Goal: Check status: Check status

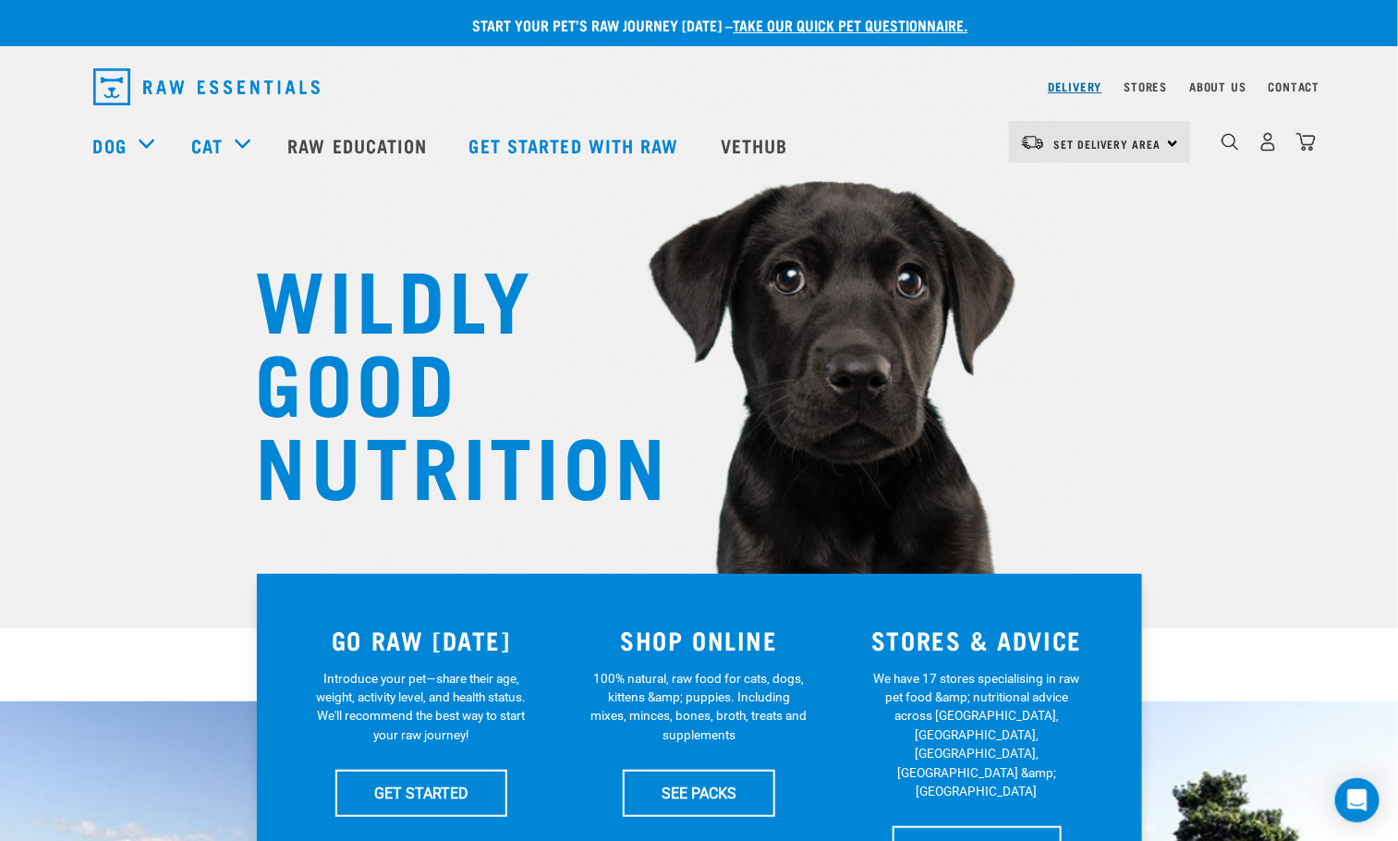
click at [1074, 86] on link "Delivery" at bounding box center [1075, 86] width 54 height 6
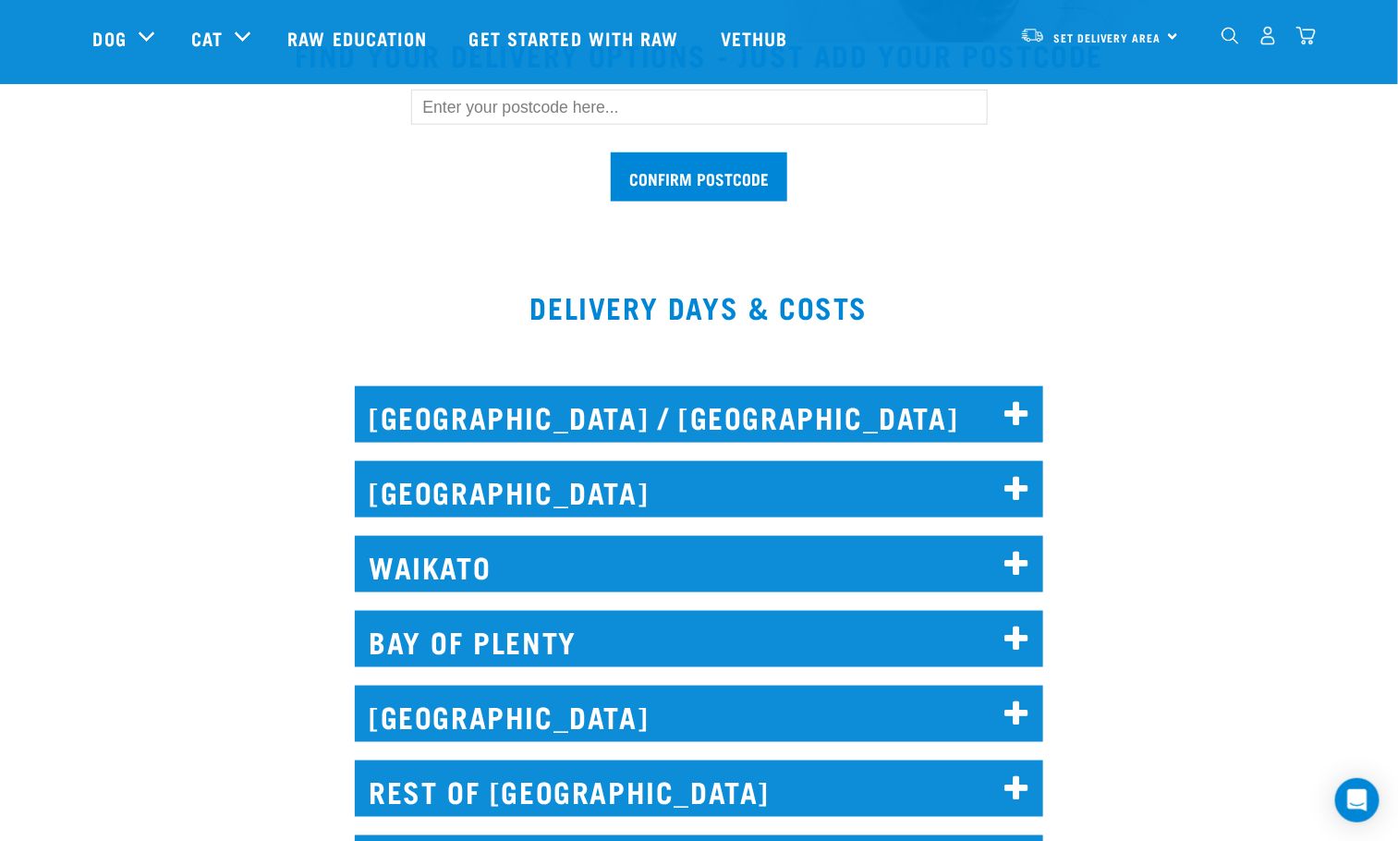
scroll to position [416, 0]
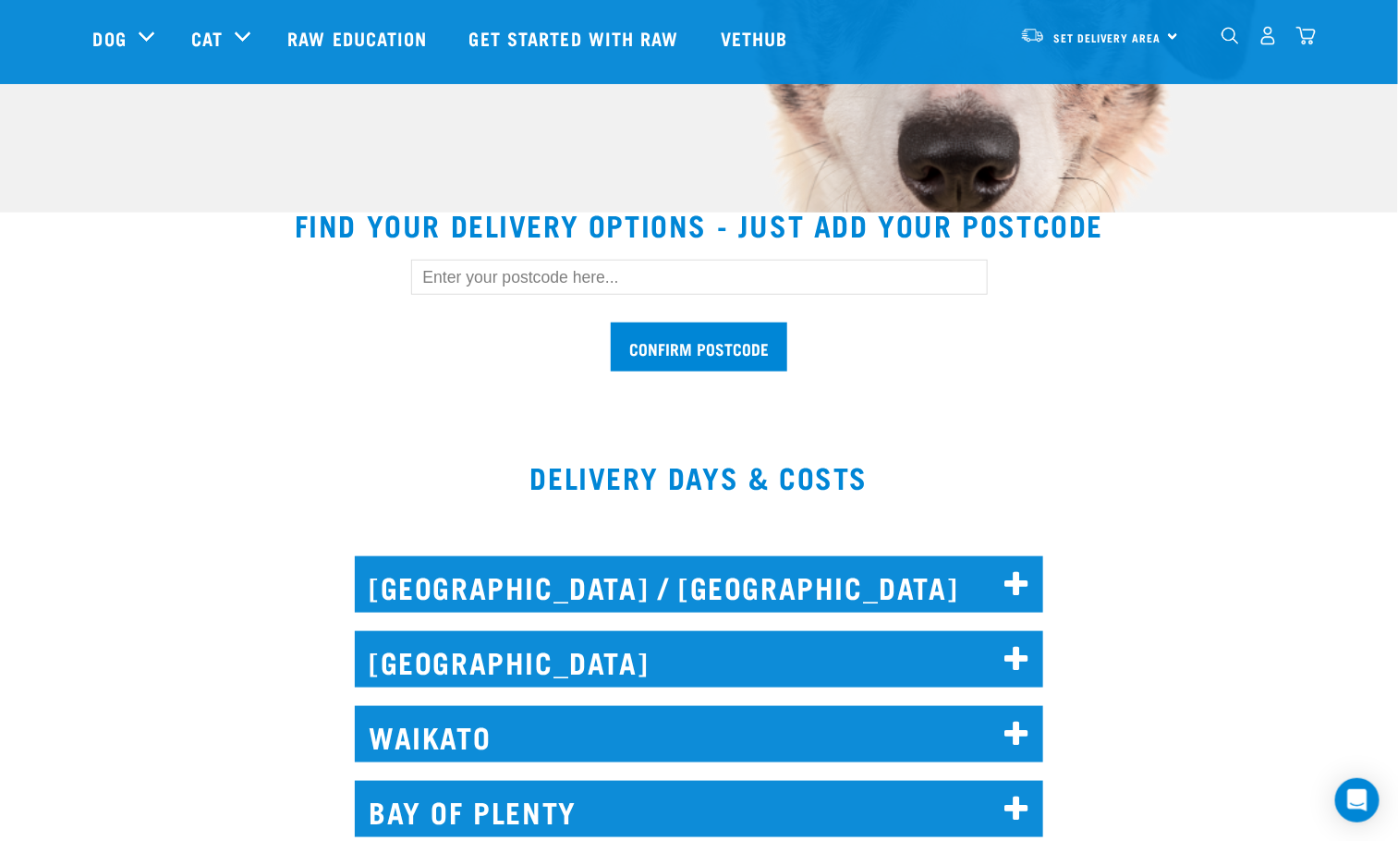
click at [689, 280] on input "text" at bounding box center [699, 277] width 577 height 35
click at [701, 335] on input "Confirm postcode" at bounding box center [699, 347] width 177 height 49
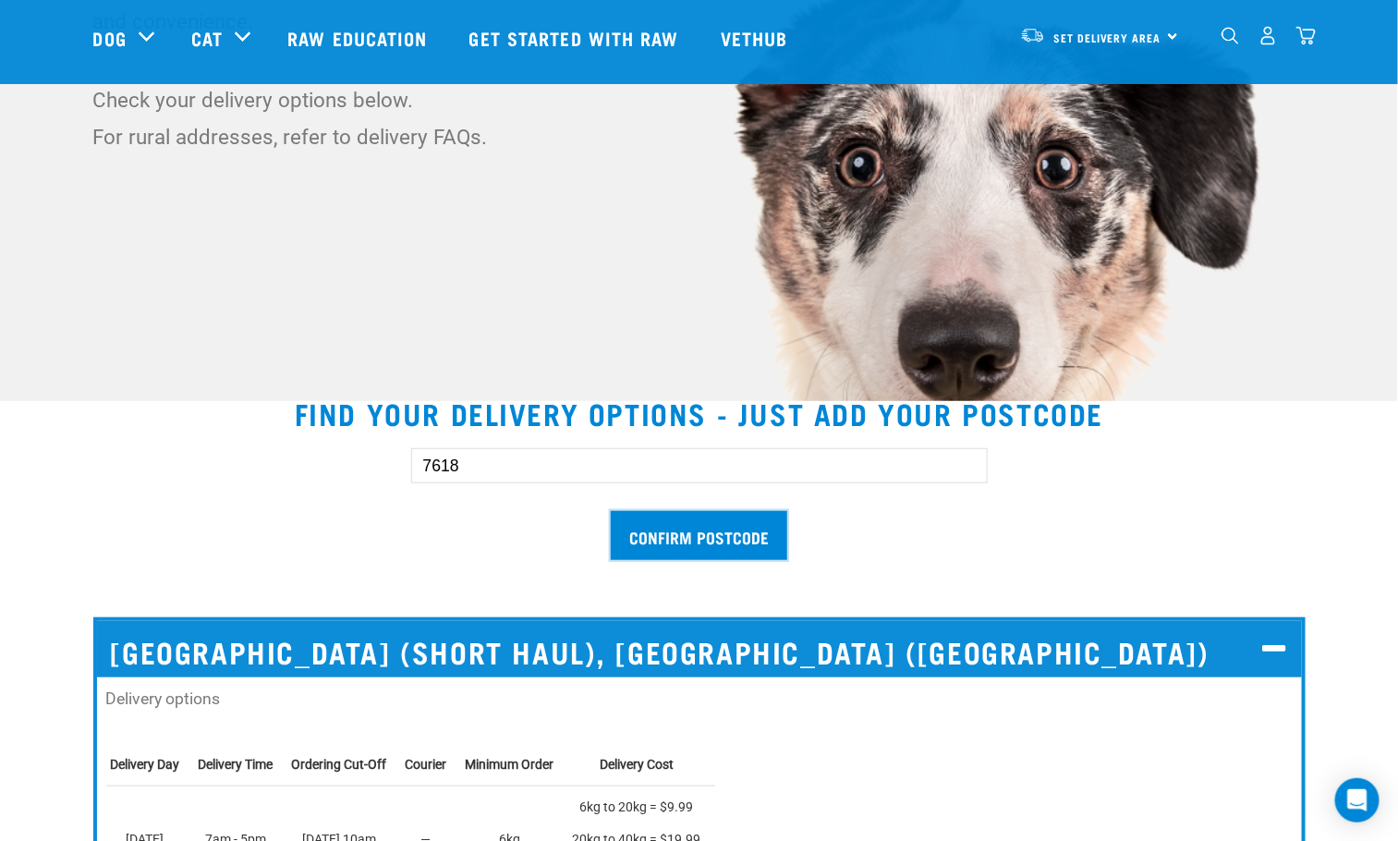
scroll to position [277, 0]
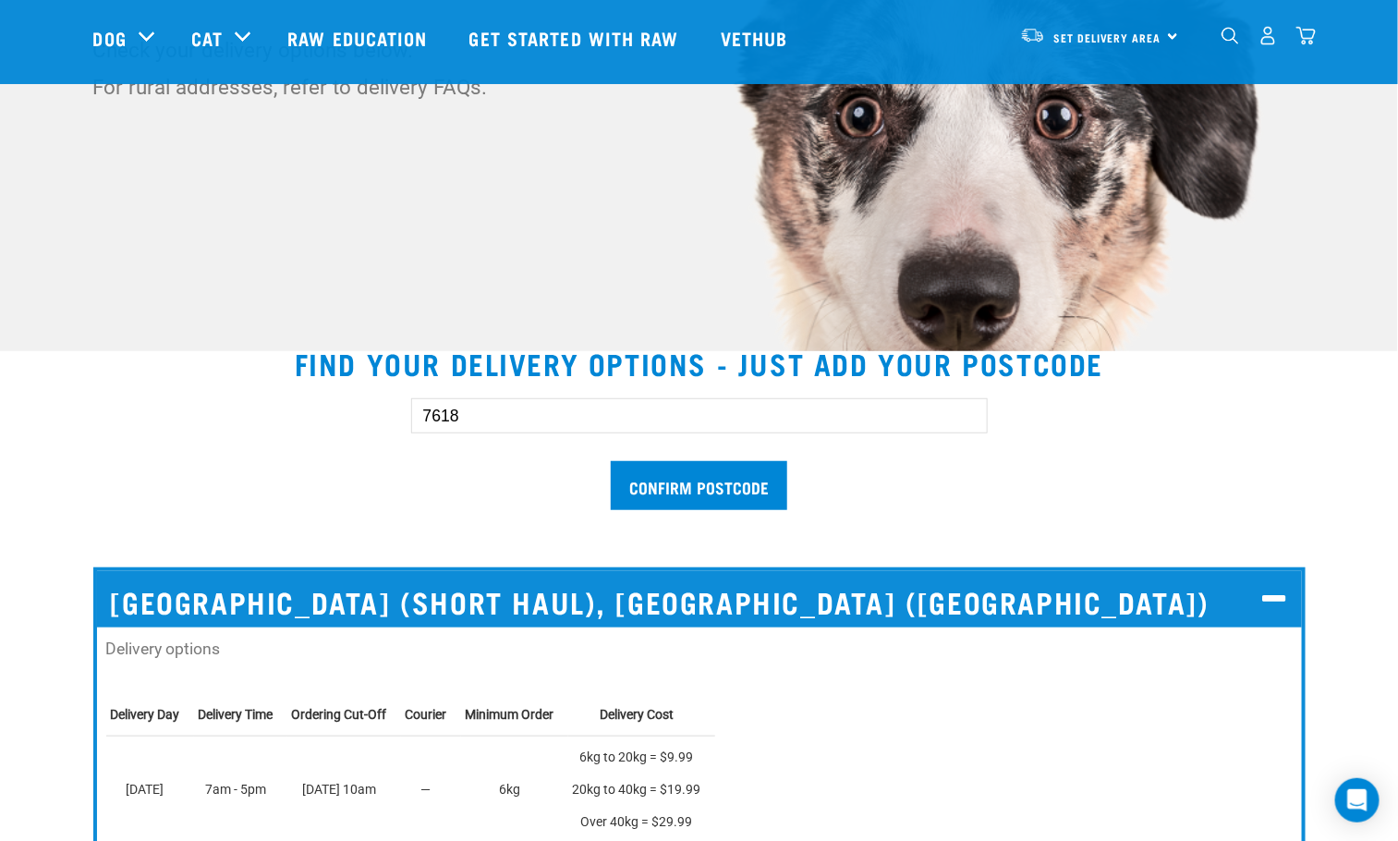
click at [481, 420] on input "7618" at bounding box center [699, 415] width 577 height 35
type input "7671"
click at [693, 478] on input "Confirm postcode" at bounding box center [699, 485] width 177 height 49
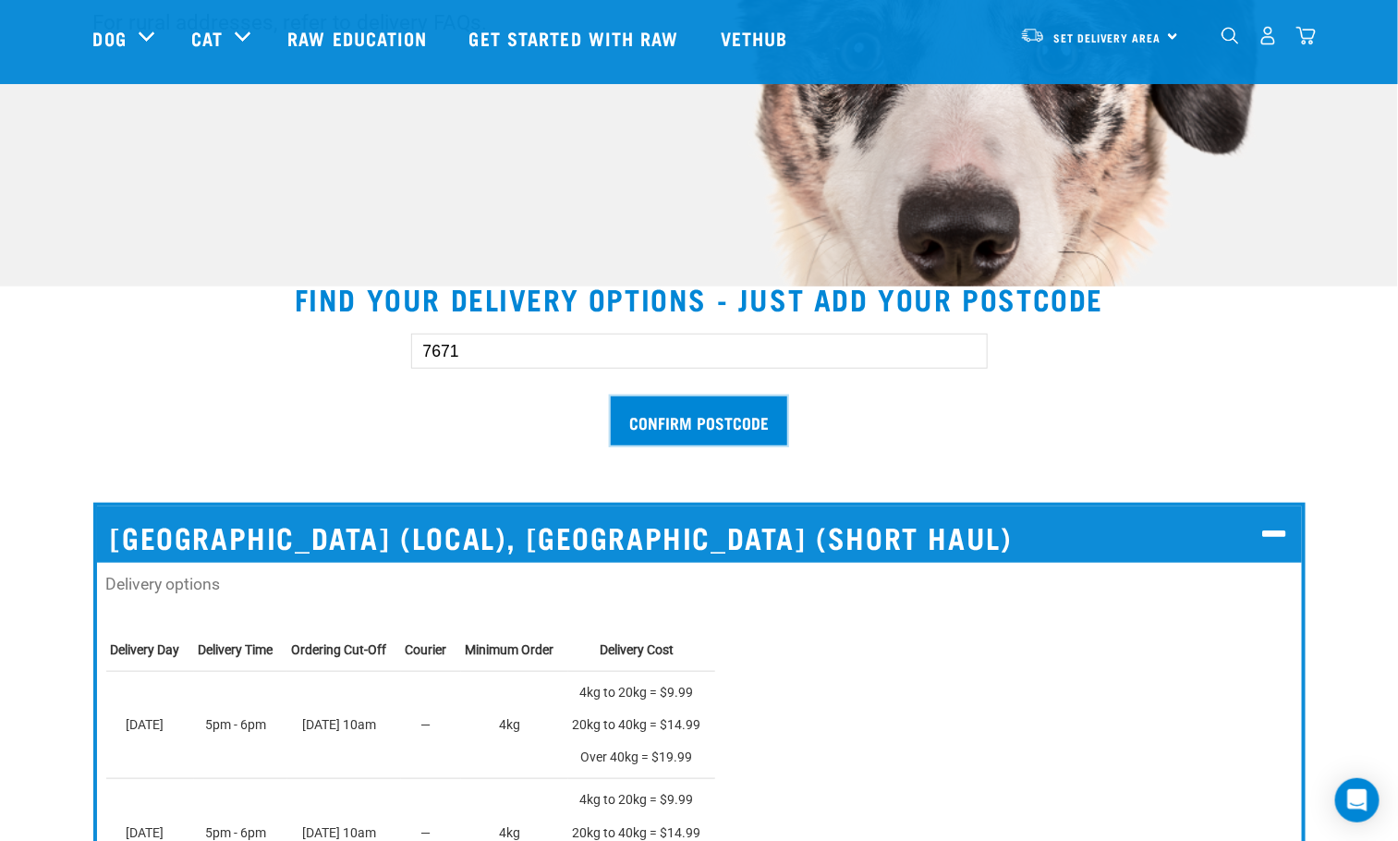
scroll to position [139, 0]
